Goal: Check status: Check status

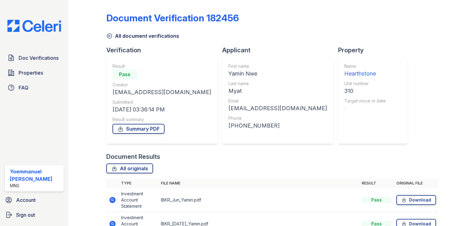
click at [110, 36] on icon at bounding box center [109, 36] width 6 height 6
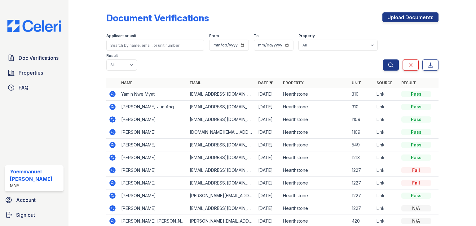
click at [111, 96] on icon at bounding box center [112, 94] width 6 height 6
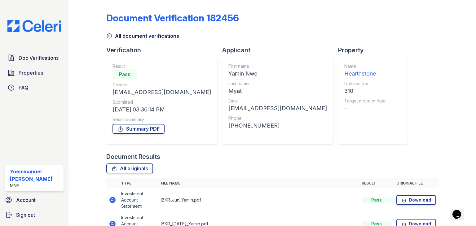
click at [108, 37] on icon at bounding box center [109, 36] width 6 height 6
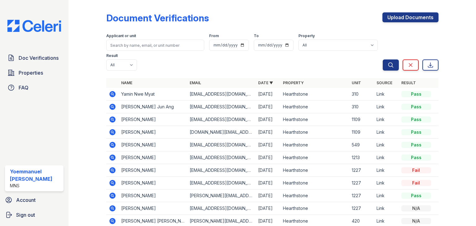
click at [114, 110] on icon at bounding box center [112, 106] width 7 height 7
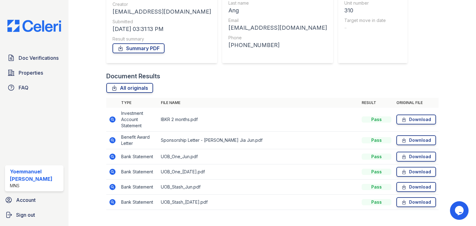
scroll to position [91, 0]
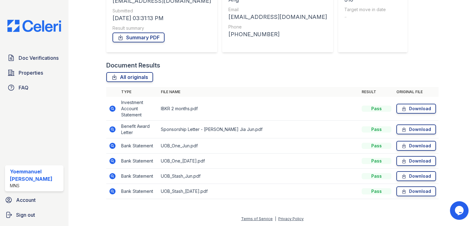
click at [112, 132] on icon at bounding box center [112, 129] width 6 height 6
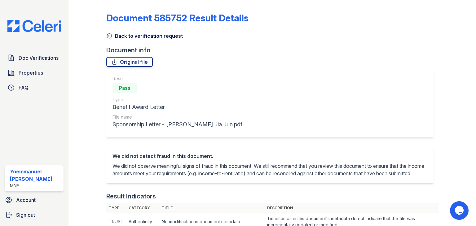
click at [110, 34] on icon at bounding box center [109, 36] width 6 height 6
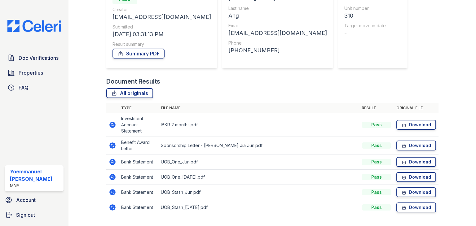
scroll to position [87, 0]
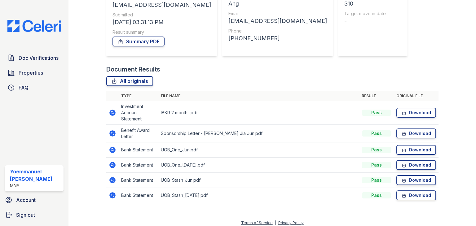
click at [110, 113] on icon at bounding box center [112, 113] width 6 height 6
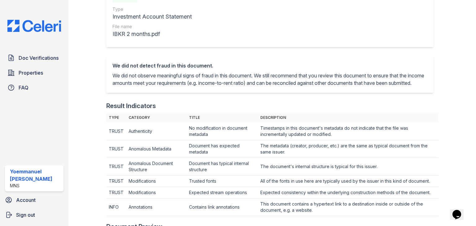
click at [100, 55] on div at bounding box center [92, 186] width 28 height 548
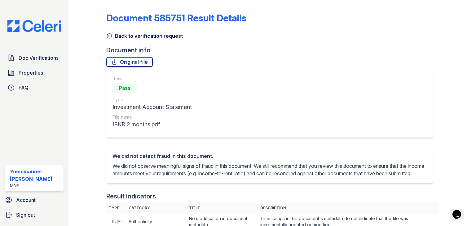
click at [109, 34] on icon at bounding box center [109, 36] width 6 height 6
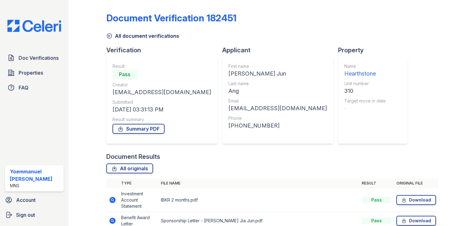
scroll to position [56, 0]
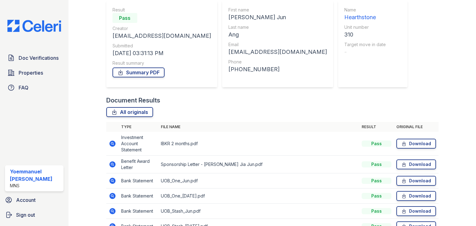
click at [114, 165] on icon at bounding box center [112, 165] width 6 height 6
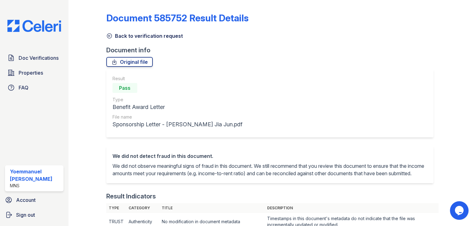
click at [108, 32] on div "Back to verification request" at bounding box center [272, 34] width 332 height 11
click at [108, 36] on icon at bounding box center [109, 36] width 5 height 5
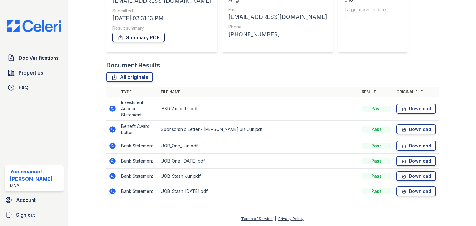
scroll to position [91, 0]
click at [112, 148] on icon at bounding box center [112, 146] width 6 height 6
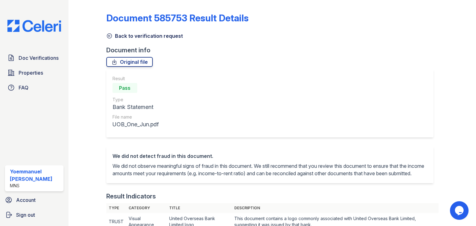
click at [109, 28] on div "Document 585753 Result Details" at bounding box center [272, 20] width 332 height 16
click at [109, 31] on div "Back to verification request" at bounding box center [272, 34] width 332 height 11
click at [116, 30] on div "Back to verification request" at bounding box center [272, 34] width 332 height 11
click at [111, 32] on link "Back to verification request" at bounding box center [144, 35] width 77 height 7
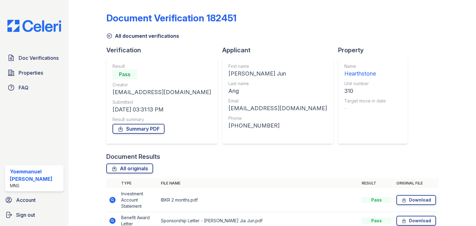
click at [108, 35] on icon at bounding box center [109, 36] width 6 height 6
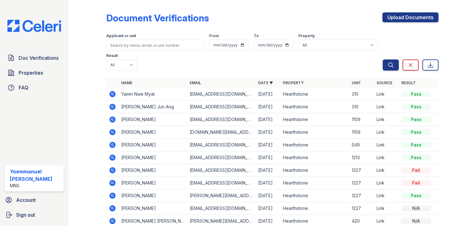
click at [111, 95] on icon at bounding box center [112, 94] width 7 height 7
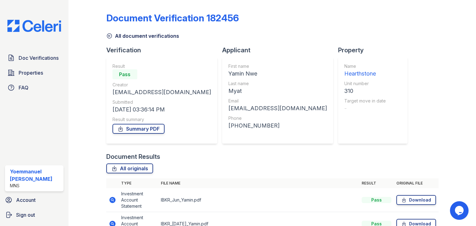
scroll to position [52, 0]
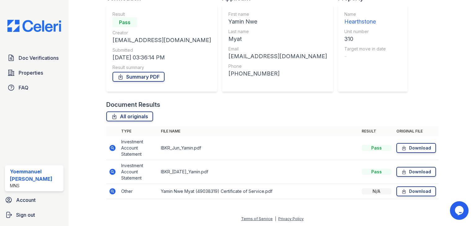
click at [110, 191] on icon at bounding box center [112, 191] width 7 height 7
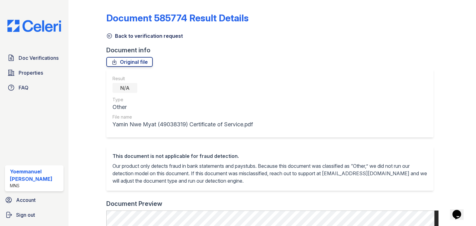
click at [110, 13] on link "Document 585774 Result Details" at bounding box center [177, 17] width 142 height 11
click at [111, 33] on icon at bounding box center [109, 36] width 6 height 6
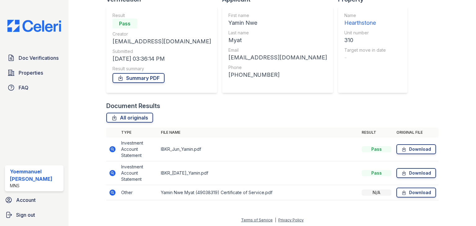
scroll to position [52, 0]
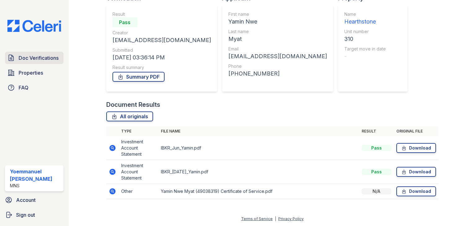
click at [50, 58] on span "Doc Verifications" at bounding box center [39, 57] width 40 height 7
